Goal: Check status: Check status

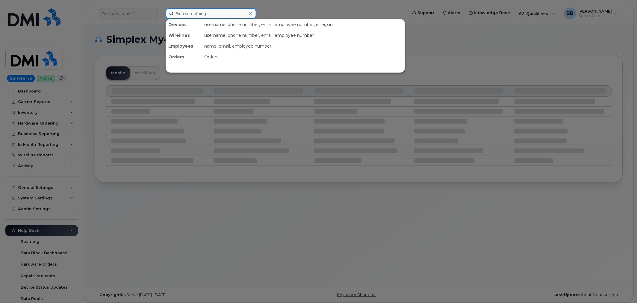
click at [222, 14] on input at bounding box center [210, 13] width 91 height 11
paste input "CS0777070"
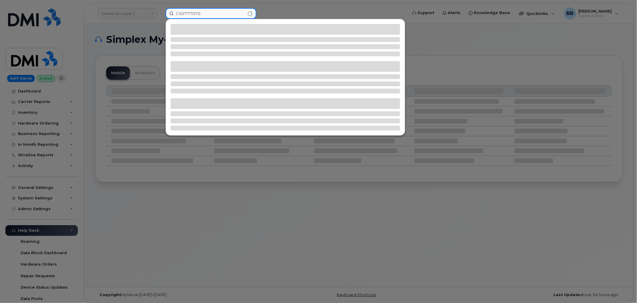
type input "CS0777070"
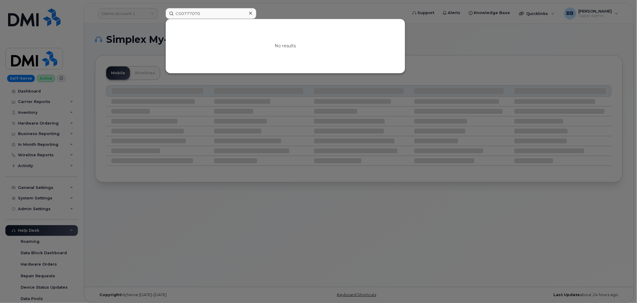
click at [280, 11] on div at bounding box center [318, 151] width 637 height 303
click at [218, 12] on input "CS0777070" at bounding box center [210, 13] width 91 height 11
click at [253, 11] on div at bounding box center [250, 13] width 9 height 9
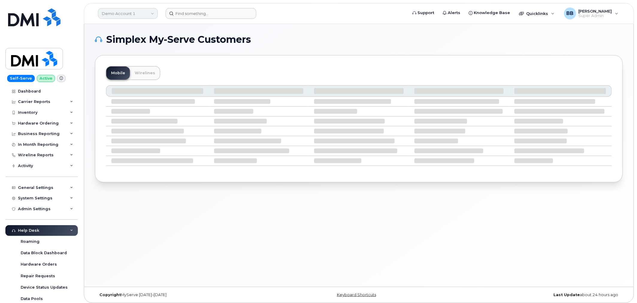
click at [141, 16] on link "Demo Account 1" at bounding box center [128, 13] width 60 height 11
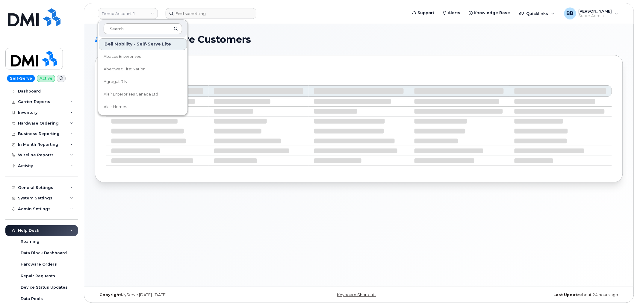
click at [139, 28] on input at bounding box center [143, 28] width 78 height 11
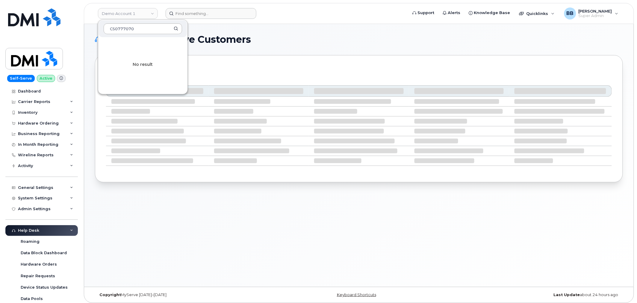
type input "CS0777070"
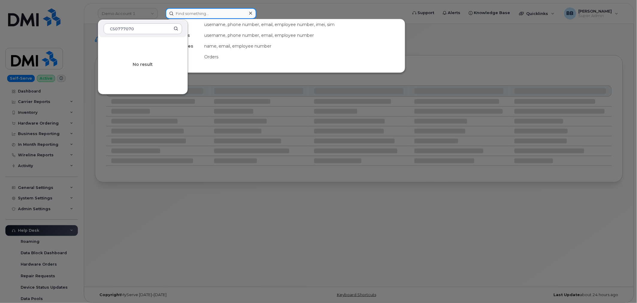
click at [195, 15] on input at bounding box center [210, 13] width 91 height 11
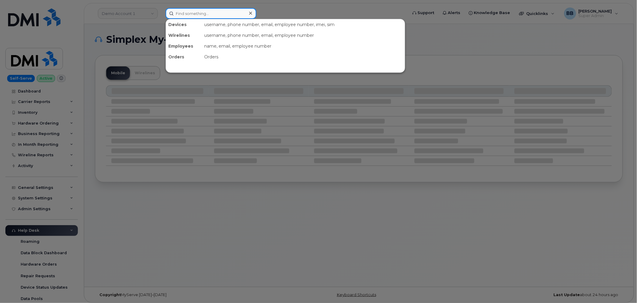
click at [195, 16] on input at bounding box center [210, 13] width 91 height 11
drag, startPoint x: 211, startPoint y: 56, endPoint x: 207, endPoint y: 56, distance: 3.3
click at [210, 57] on div "Orders" at bounding box center [303, 56] width 203 height 11
click at [177, 54] on div "Orders" at bounding box center [184, 56] width 36 height 11
drag, startPoint x: 203, startPoint y: 10, endPoint x: 206, endPoint y: 14, distance: 4.7
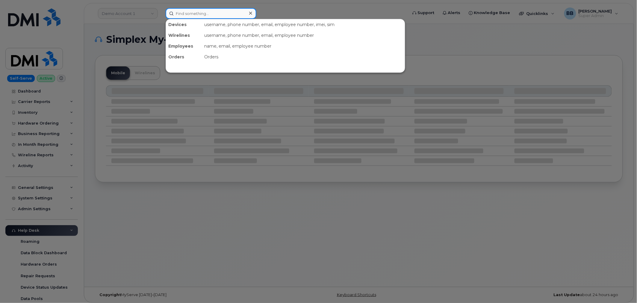
click at [204, 13] on input at bounding box center [210, 13] width 91 height 11
paste input "CS0777070"
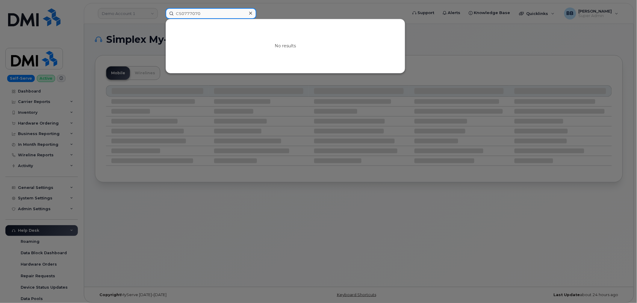
click at [181, 12] on input "CS0777070" at bounding box center [210, 13] width 91 height 11
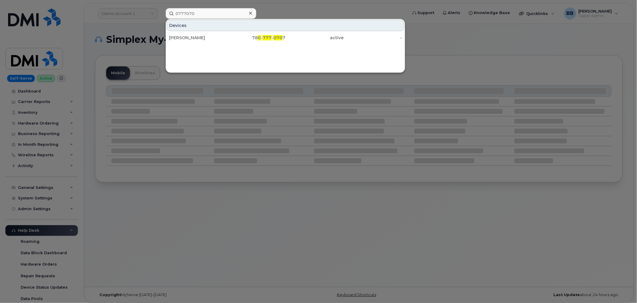
click at [426, 39] on div at bounding box center [318, 151] width 637 height 303
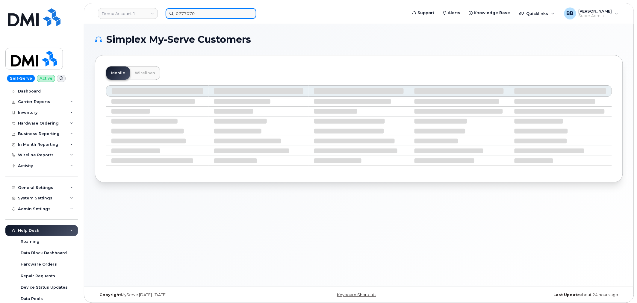
click at [229, 17] on input "0777070" at bounding box center [210, 13] width 91 height 11
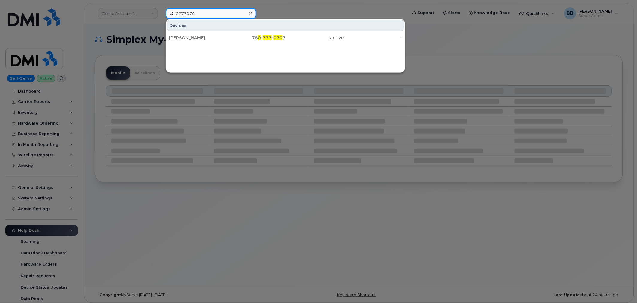
click at [229, 17] on input "0777070" at bounding box center [210, 13] width 91 height 11
click at [232, 17] on input "0777070" at bounding box center [210, 13] width 91 height 11
paste input "CS0781588"
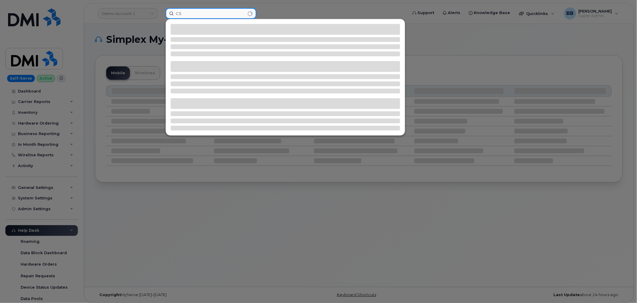
type input "C"
